Goal: Find specific page/section: Find specific page/section

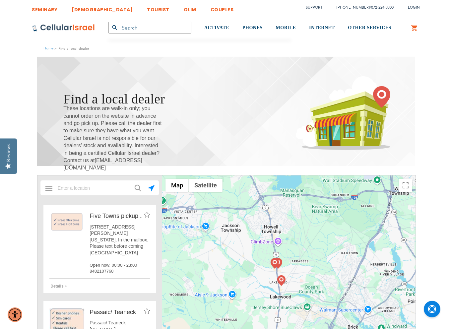
scroll to position [729, 0]
type input "[EMAIL_ADDRESS][DOMAIN_NAME]"
click at [122, 321] on span "Passaic/ Teaneck [US_STATE], [GEOGRAPHIC_DATA] [GEOGRAPHIC_DATA]" at bounding box center [119, 334] width 60 height 26
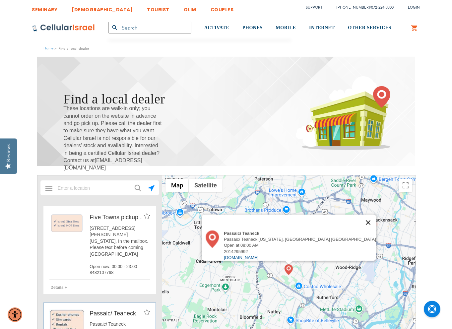
click at [360, 217] on button "Close" at bounding box center [368, 222] width 16 height 16
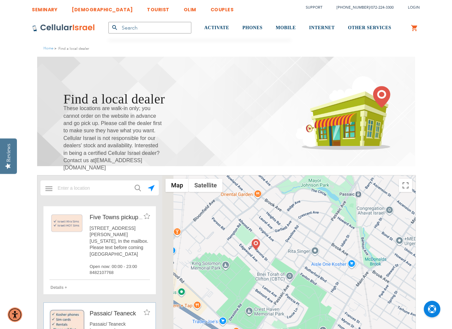
drag, startPoint x: 239, startPoint y: 312, endPoint x: 298, endPoint y: 208, distance: 120.2
click at [298, 208] on div at bounding box center [288, 274] width 253 height 199
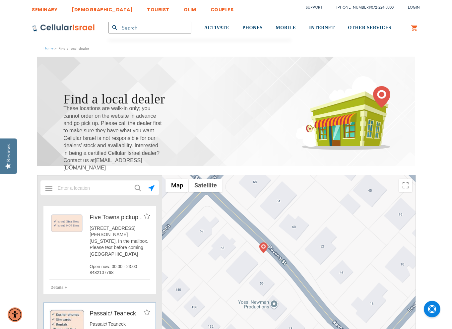
drag, startPoint x: 214, startPoint y: 259, endPoint x: 306, endPoint y: 250, distance: 92.6
click at [306, 250] on div at bounding box center [288, 274] width 253 height 199
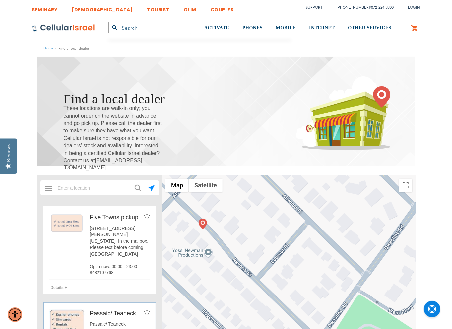
drag, startPoint x: 292, startPoint y: 263, endPoint x: 221, endPoint y: 234, distance: 76.6
click at [221, 234] on div at bounding box center [288, 274] width 253 height 199
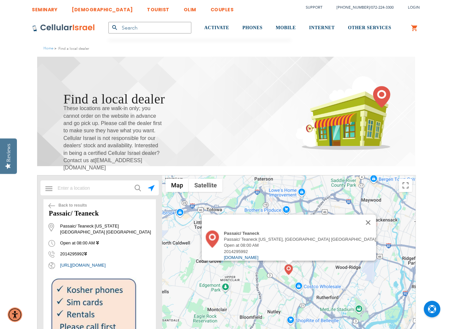
click at [133, 26] on input "text" at bounding box center [149, 28] width 83 height 12
type input "passaic"
click at [108, 22] on button "submit" at bounding box center [114, 28] width 13 height 12
